Goal: Task Accomplishment & Management: Use online tool/utility

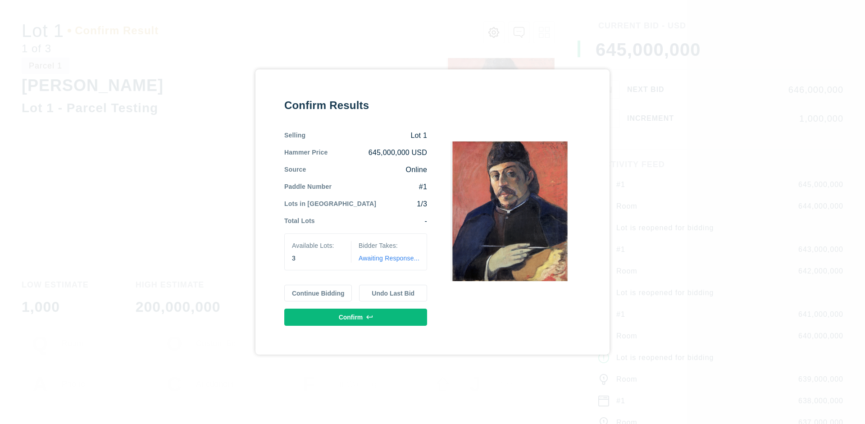
click at [319, 293] on button "Continue Bidding" at bounding box center [318, 293] width 68 height 17
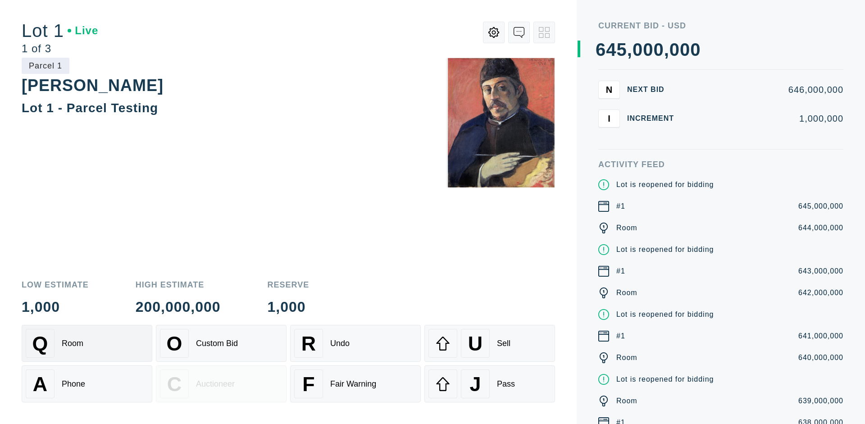
click at [87, 343] on div "Q Room" at bounding box center [87, 343] width 123 height 29
